Goal: Information Seeking & Learning: Learn about a topic

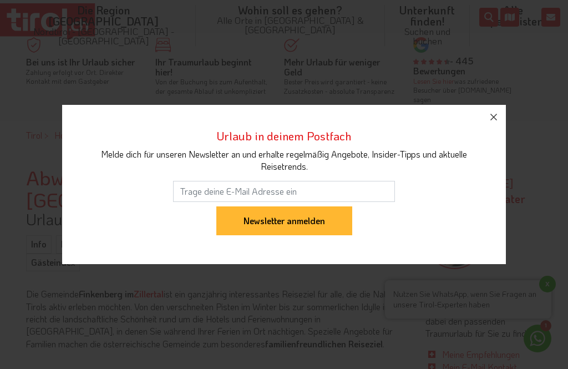
click at [493, 124] on icon "button" at bounding box center [493, 116] width 13 height 13
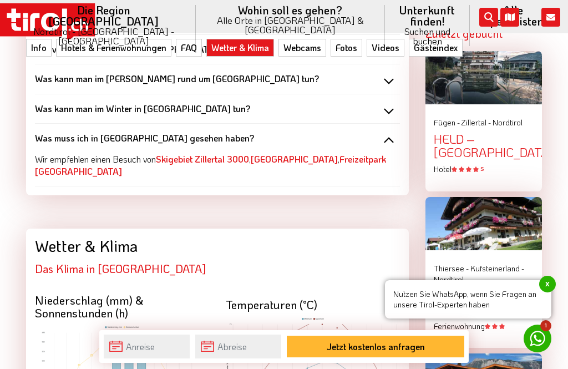
scroll to position [1168, 0]
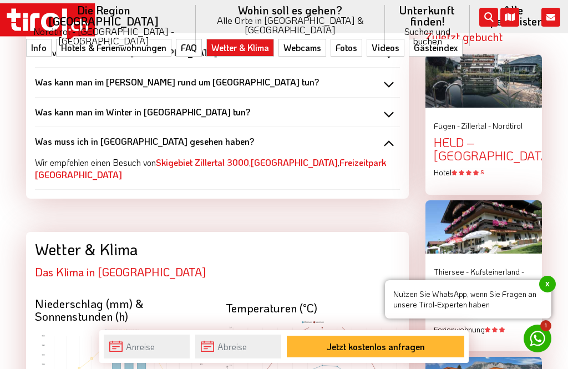
click at [383, 135] on div "Was muss ich in Finkenberg gesehen haben?" at bounding box center [217, 141] width 365 height 12
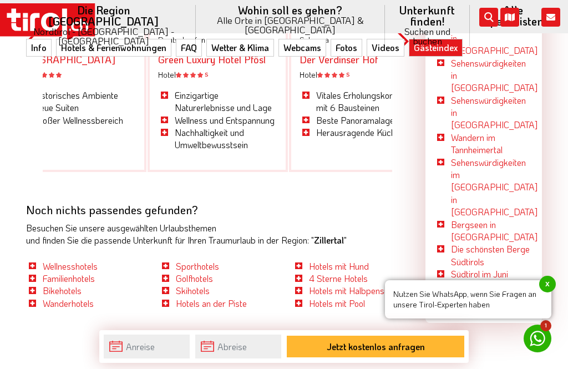
scroll to position [3352, 0]
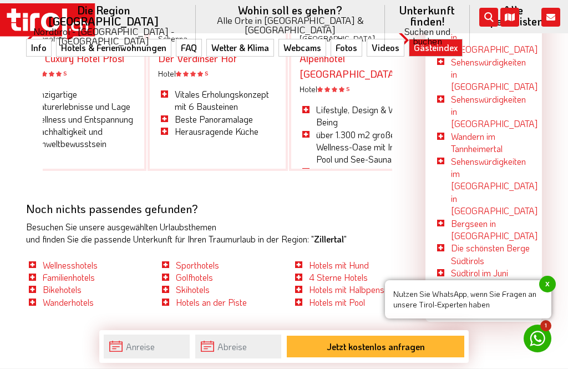
click at [210, 259] on link "Sporthotels" at bounding box center [197, 265] width 43 height 12
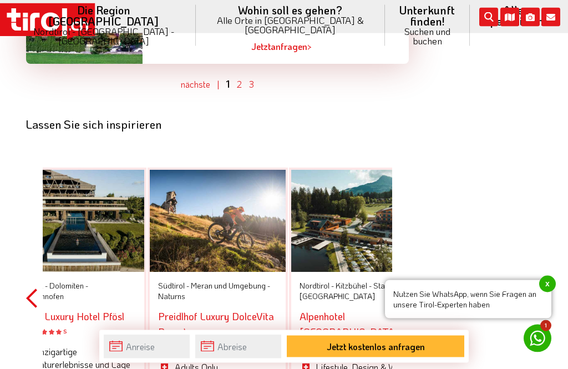
scroll to position [2949, 0]
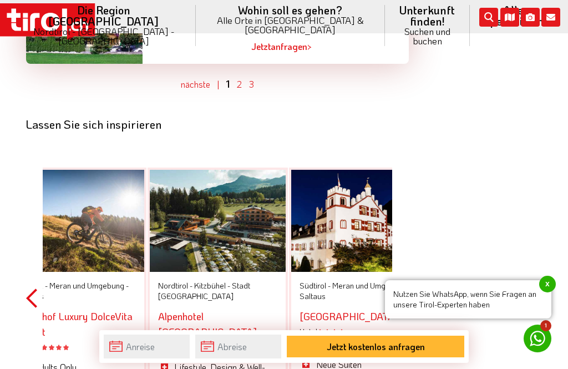
click at [102, 310] on link "Preidlhof Luxury DolceVita Resort" at bounding box center [75, 324] width 116 height 29
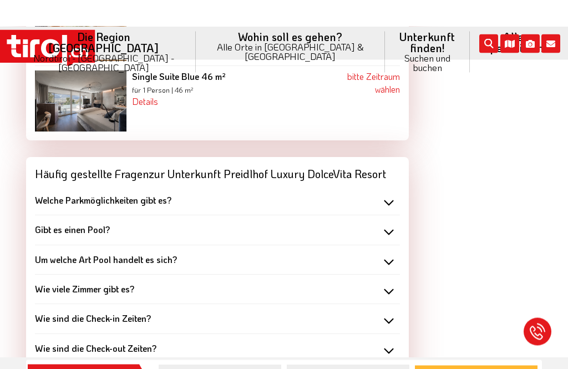
scroll to position [3080, 0]
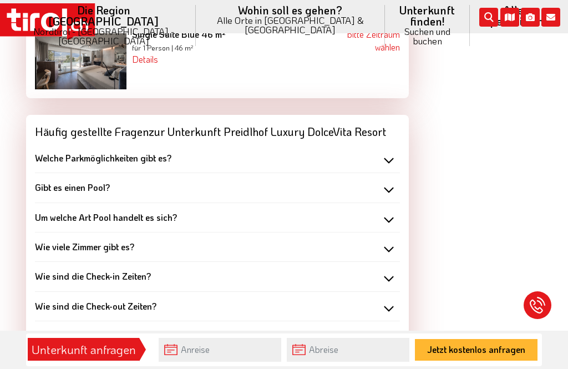
scroll to position [3119, 0]
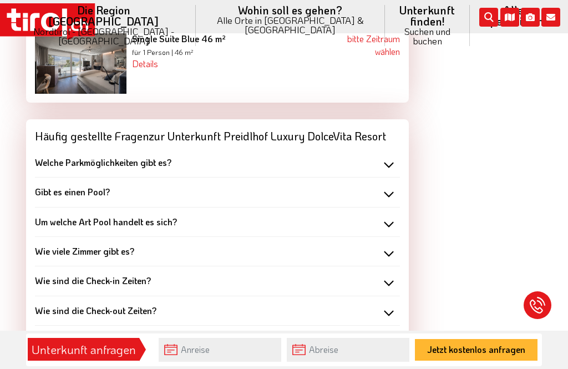
click at [384, 156] on div "Welche Parkmöglichkeiten gibt es?" at bounding box center [217, 162] width 365 height 12
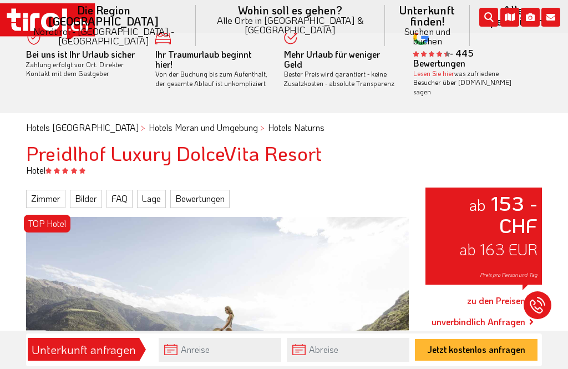
scroll to position [12, 0]
